Goal: Transaction & Acquisition: Download file/media

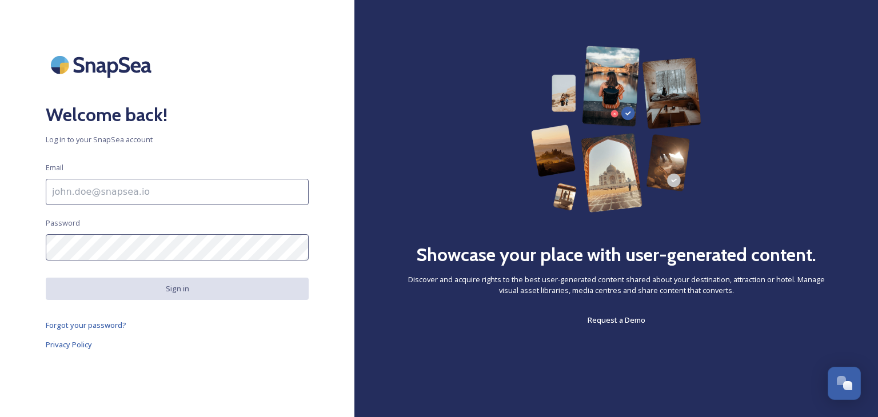
click at [73, 193] on input at bounding box center [177, 192] width 263 height 26
type input "[EMAIL_ADDRESS][DOMAIN_NAME]"
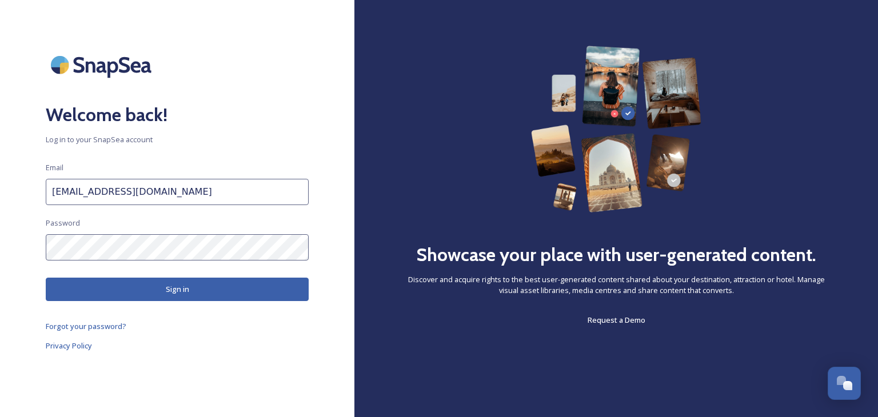
click at [190, 293] on button "Sign in" at bounding box center [177, 289] width 263 height 23
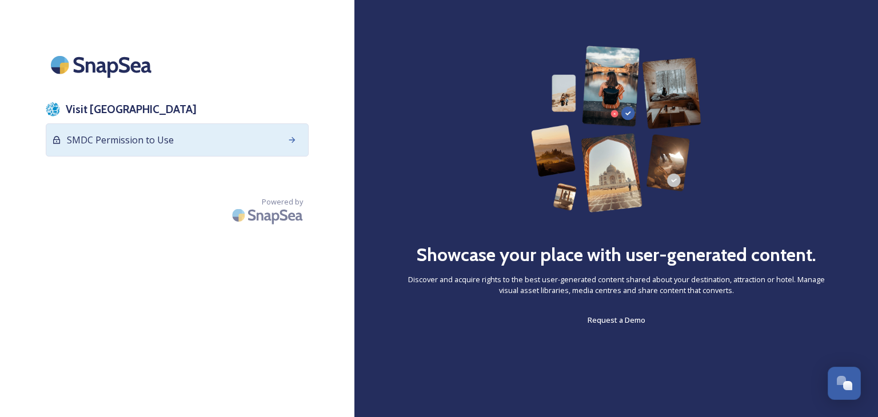
click at [218, 139] on div "SMDC Permission to Use" at bounding box center [177, 139] width 263 height 33
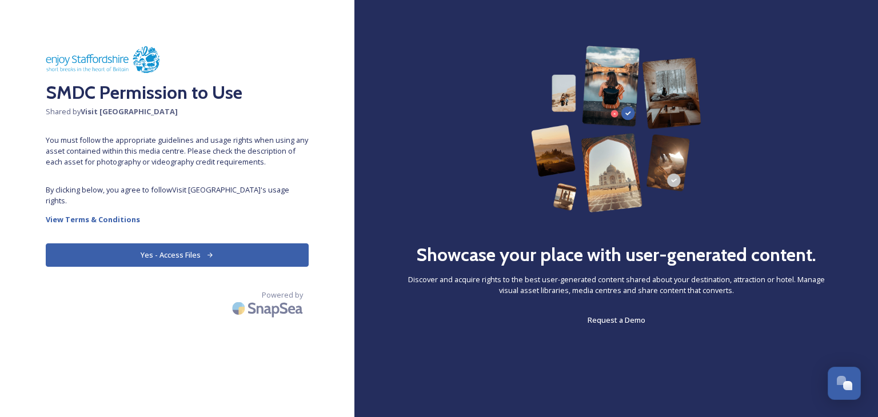
click at [171, 244] on button "Yes - Access Files" at bounding box center [177, 255] width 263 height 23
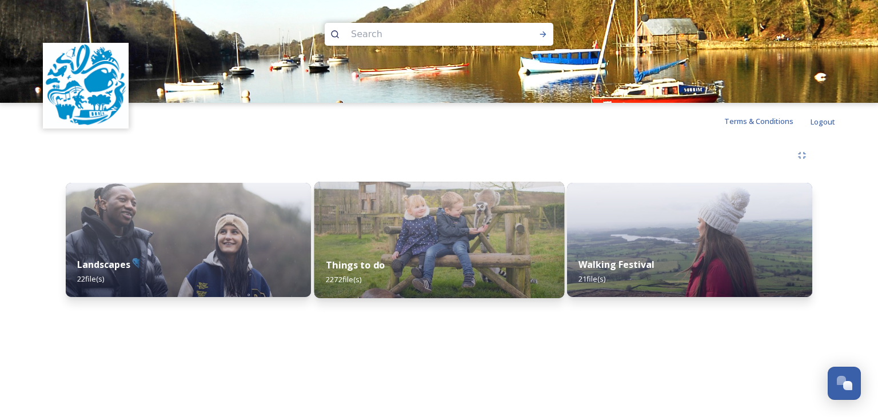
click at [429, 240] on img at bounding box center [439, 240] width 250 height 117
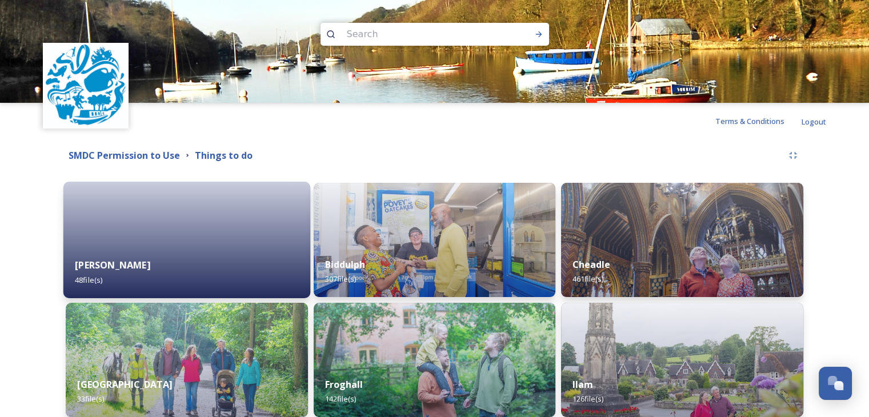
click at [177, 251] on div "[PERSON_NAME] 48 file(s)" at bounding box center [186, 272] width 247 height 52
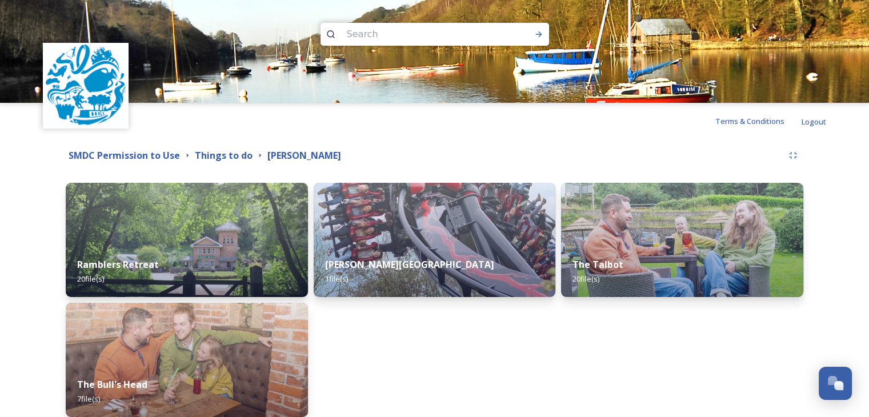
click at [177, 251] on div "Ramblers Retreat 20 file(s)" at bounding box center [187, 271] width 242 height 51
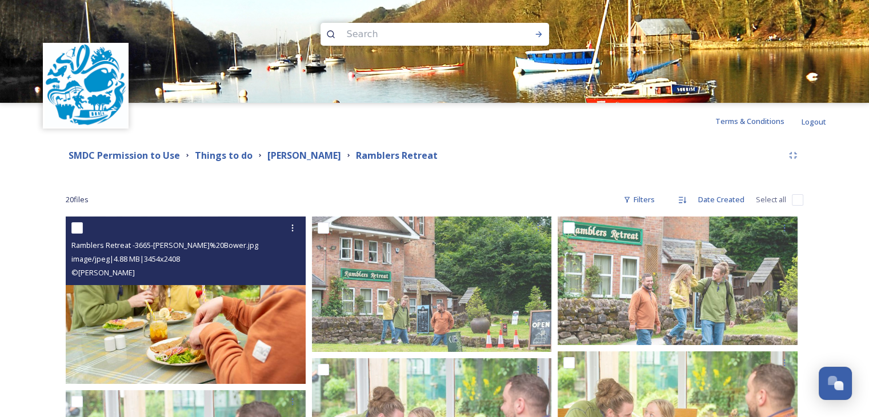
click at [189, 316] on img at bounding box center [186, 300] width 240 height 167
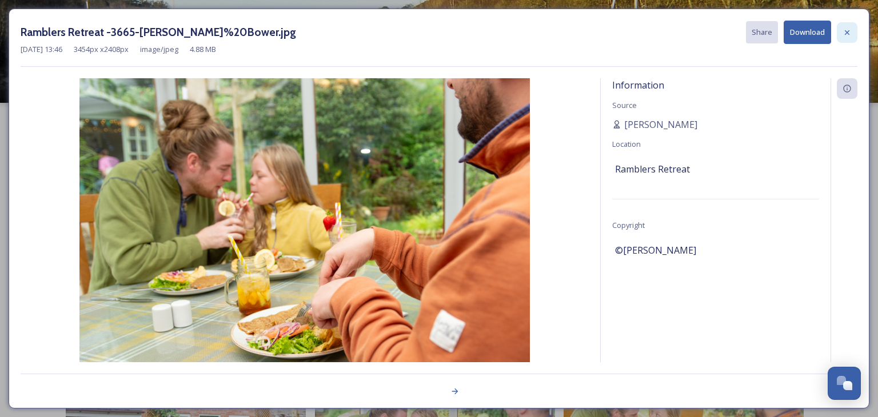
click at [847, 29] on icon at bounding box center [847, 32] width 9 height 9
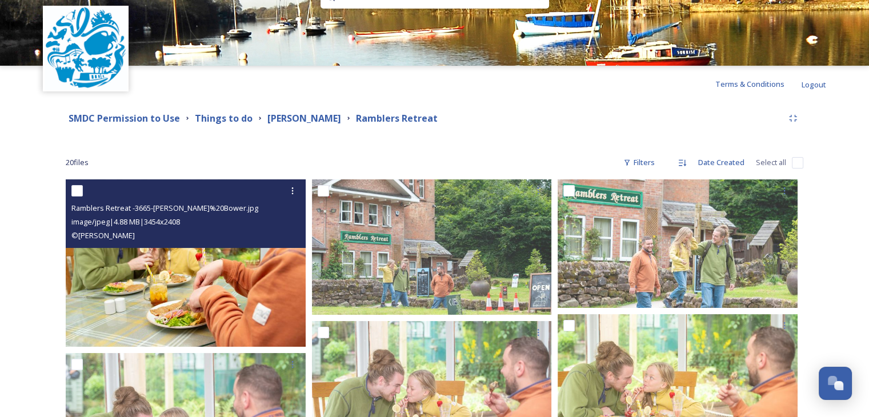
scroll to position [57, 0]
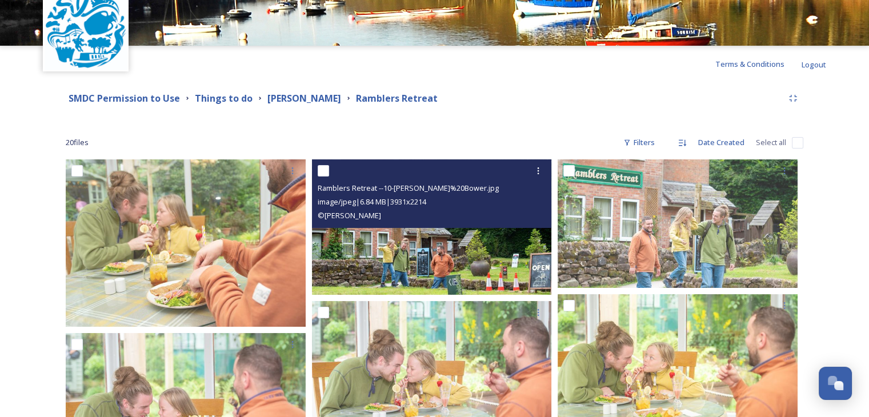
click at [429, 237] on img at bounding box center [432, 226] width 240 height 135
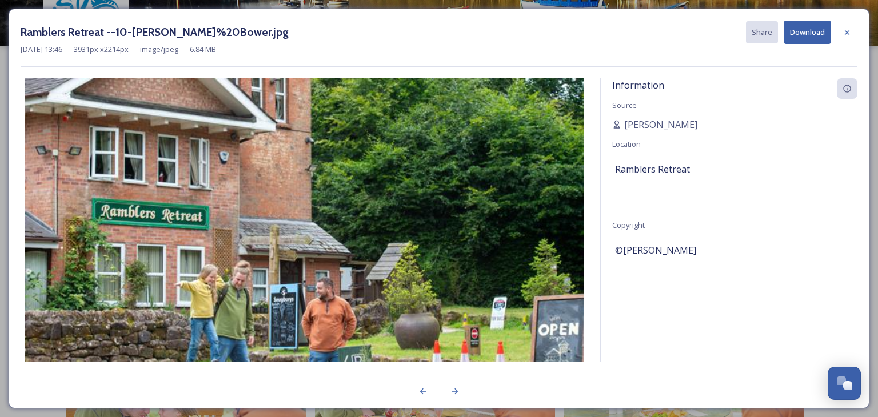
click at [809, 28] on button "Download" at bounding box center [807, 32] width 47 height 23
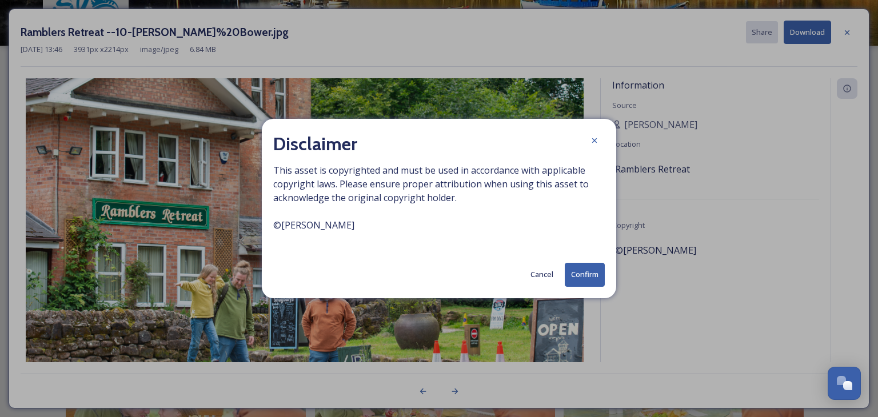
click at [583, 275] on button "Confirm" at bounding box center [585, 274] width 40 height 23
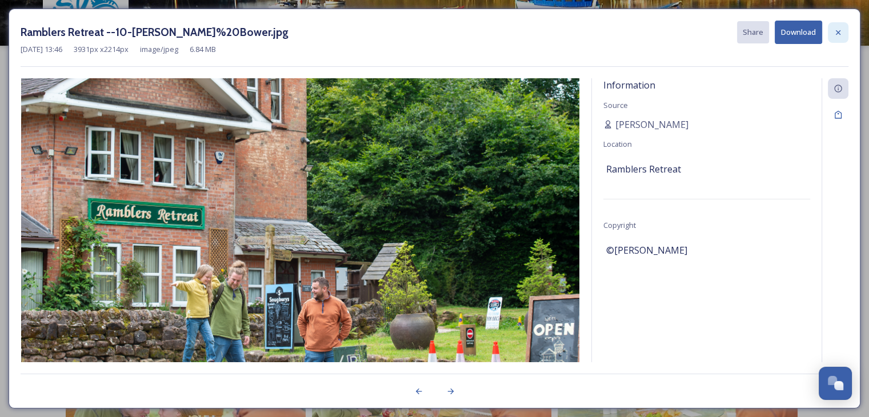
click at [840, 31] on icon at bounding box center [838, 32] width 9 height 9
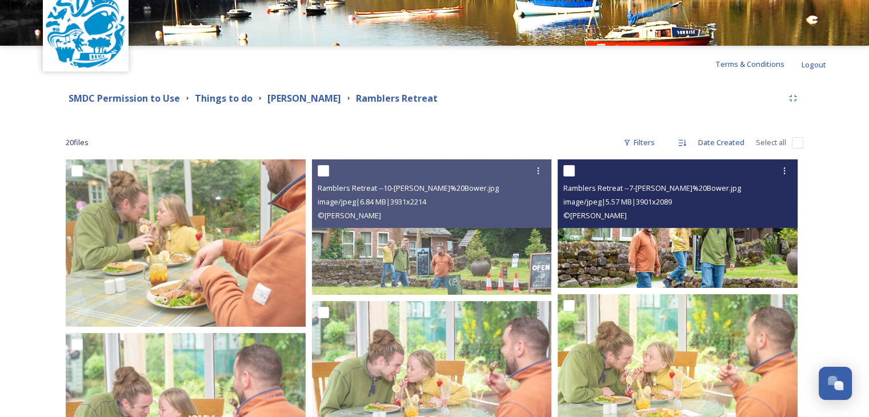
click at [654, 248] on img at bounding box center [678, 223] width 240 height 129
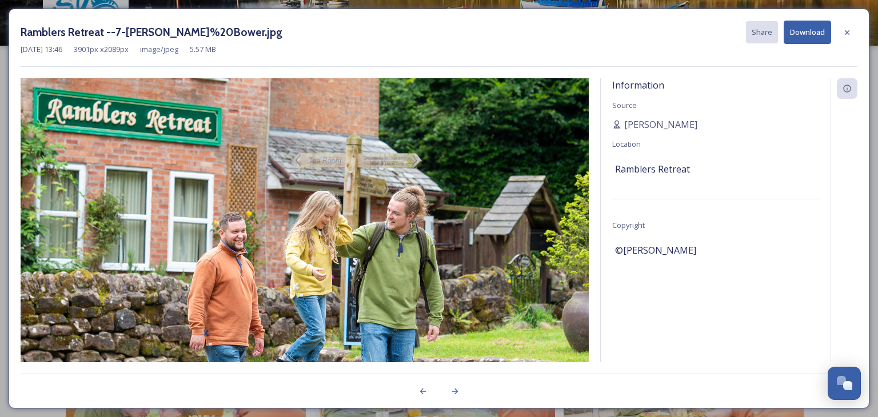
click at [808, 30] on button "Download" at bounding box center [807, 32] width 47 height 23
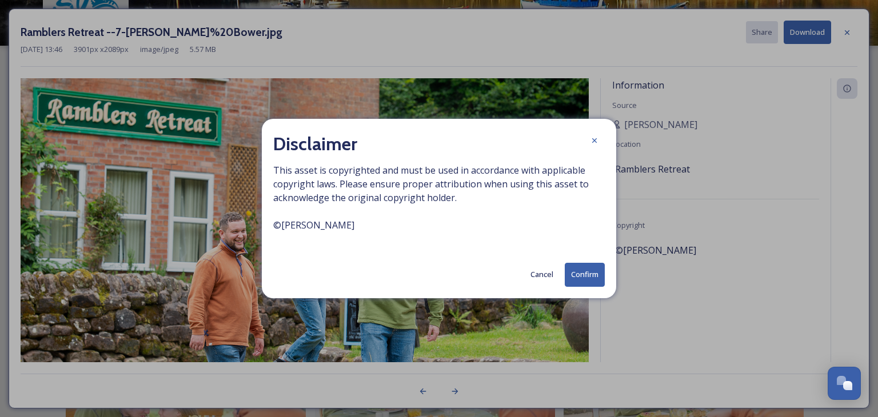
click at [590, 276] on button "Confirm" at bounding box center [585, 274] width 40 height 23
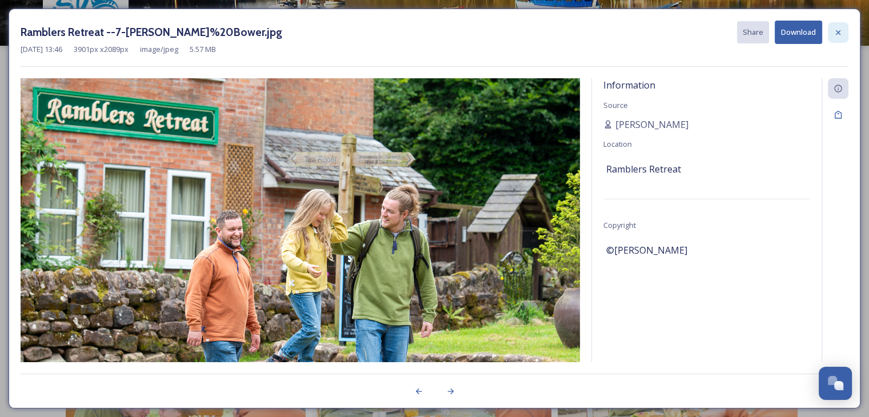
click at [834, 30] on icon at bounding box center [838, 32] width 9 height 9
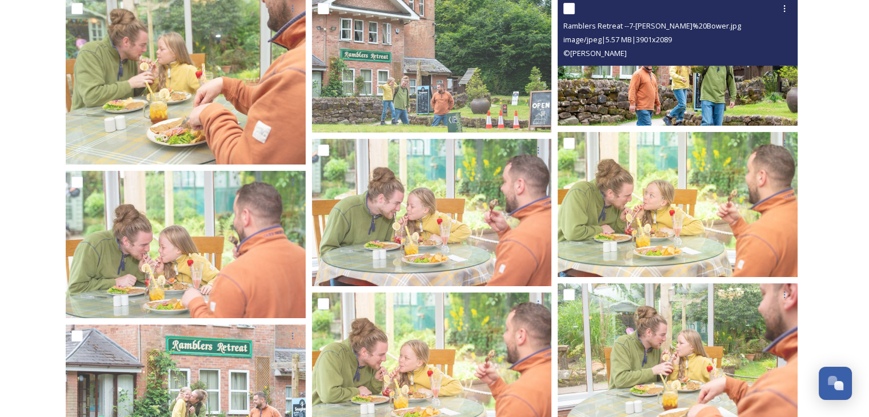
scroll to position [229, 0]
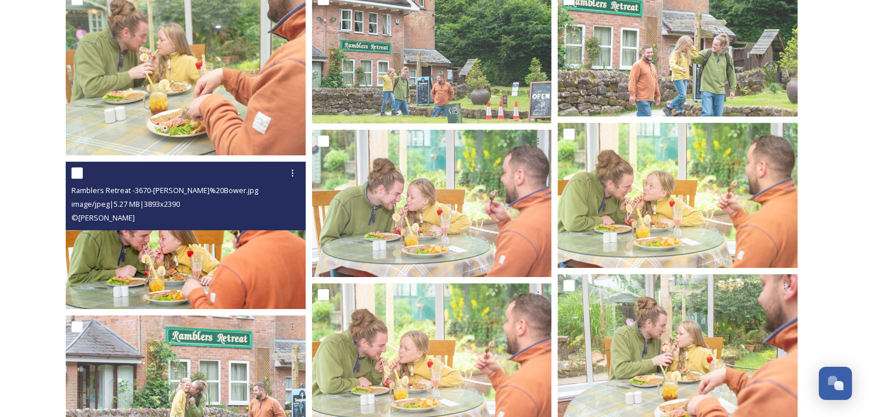
click at [182, 252] on img at bounding box center [186, 235] width 240 height 147
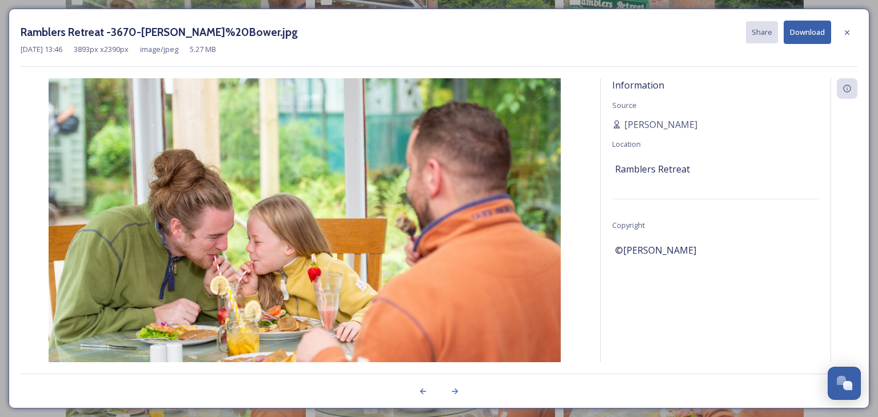
click at [800, 29] on button "Download" at bounding box center [807, 32] width 47 height 23
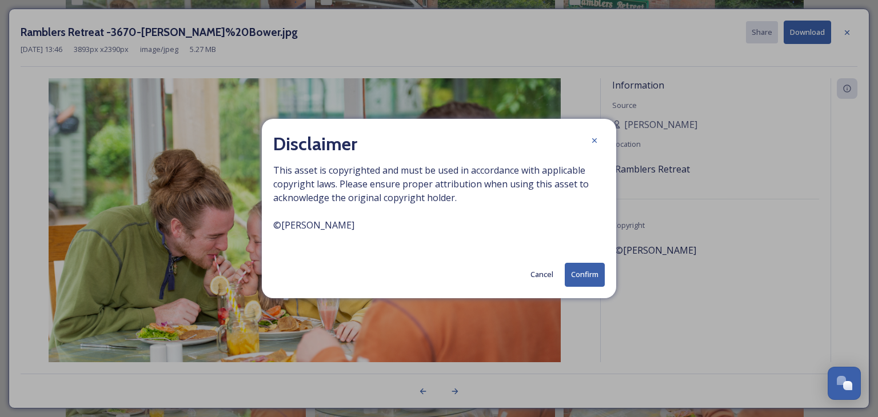
click at [585, 277] on button "Confirm" at bounding box center [585, 274] width 40 height 23
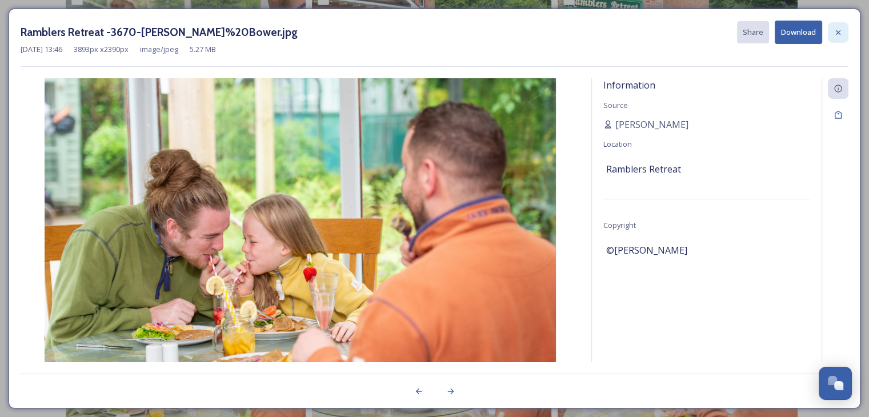
click at [844, 27] on div at bounding box center [838, 32] width 21 height 21
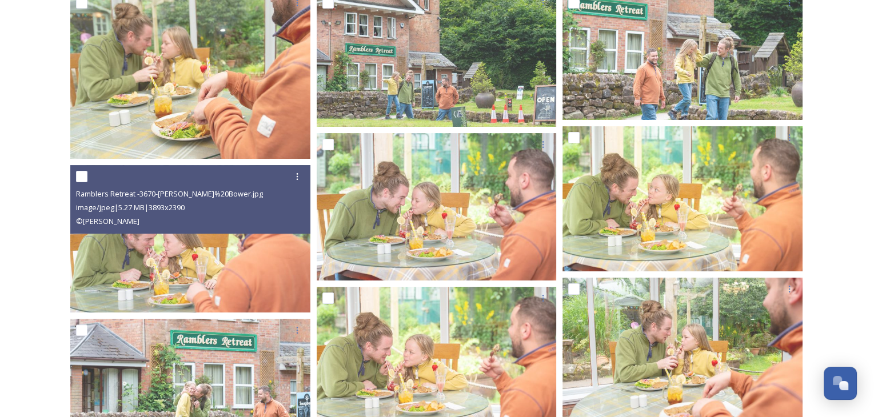
scroll to position [0, 0]
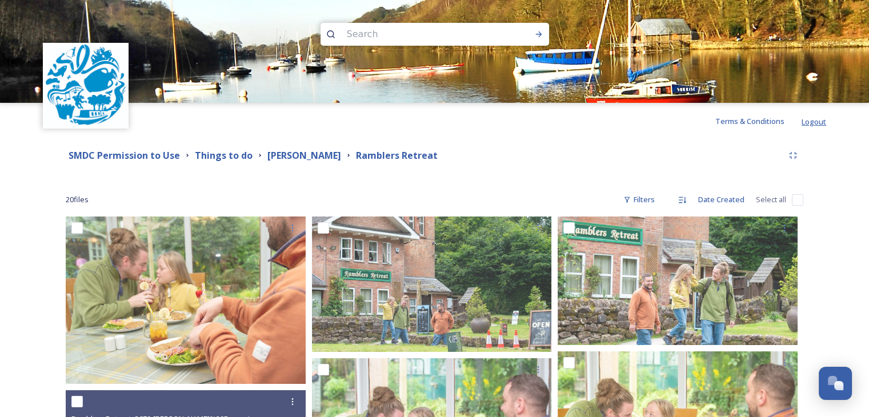
click at [809, 121] on span "Logout" at bounding box center [814, 122] width 25 height 10
